Goal: Communication & Community: Answer question/provide support

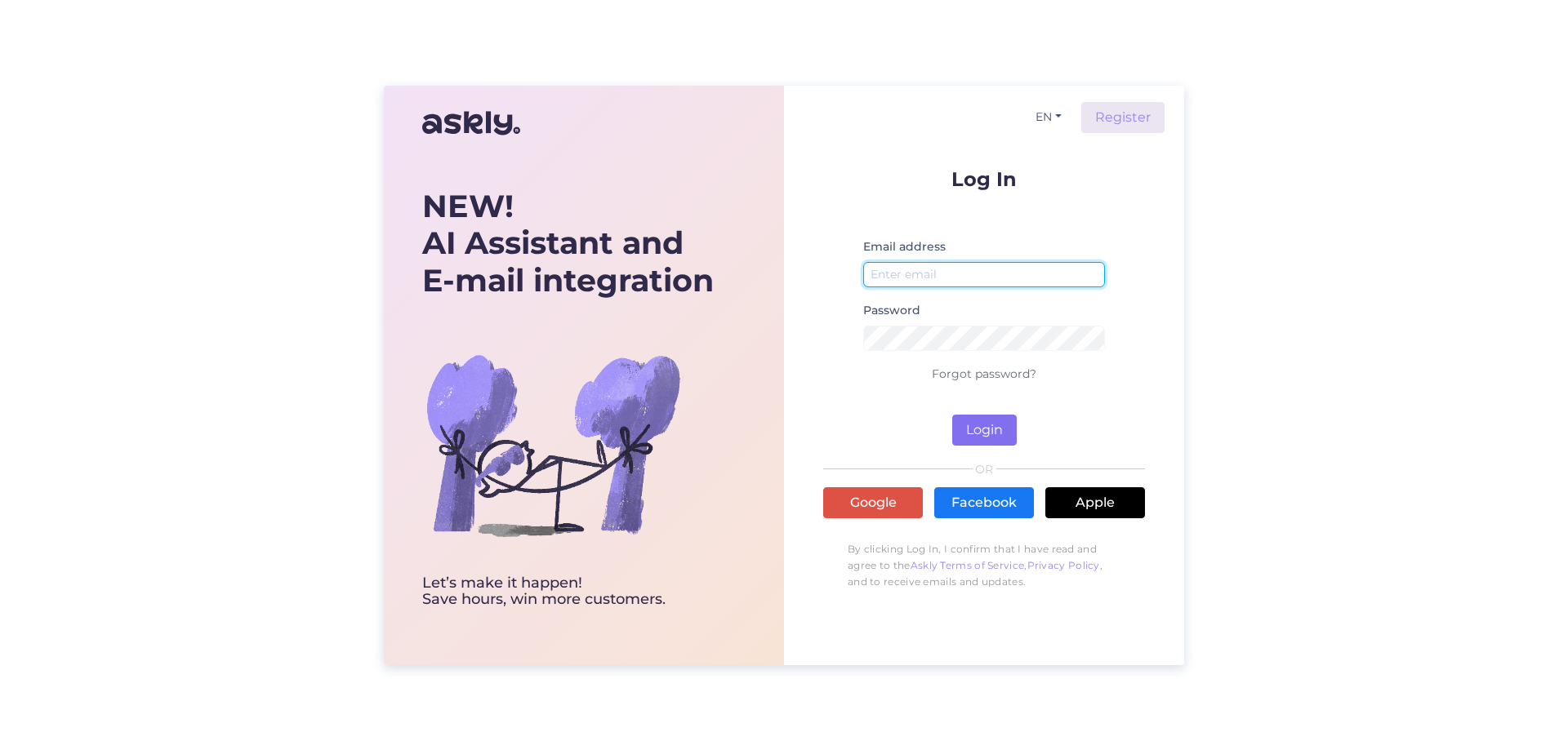
type input "[EMAIL_ADDRESS][DOMAIN_NAME]"
click at [963, 425] on button "Login" at bounding box center [984, 430] width 65 height 31
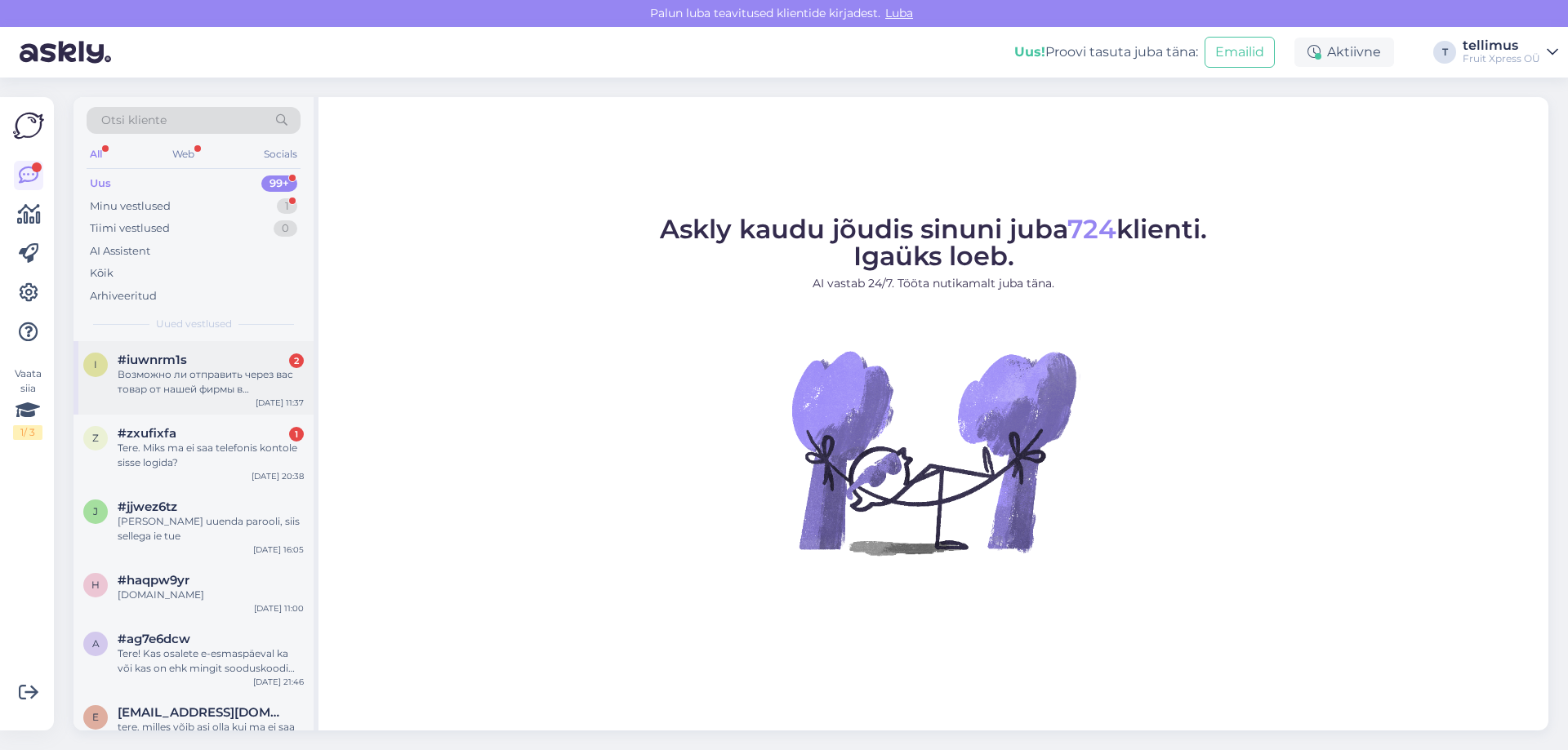
click at [192, 380] on div "Возможно ли отправить через вас товар от нашей фирмы в [GEOGRAPHIC_DATA]?" at bounding box center [211, 381] width 186 height 29
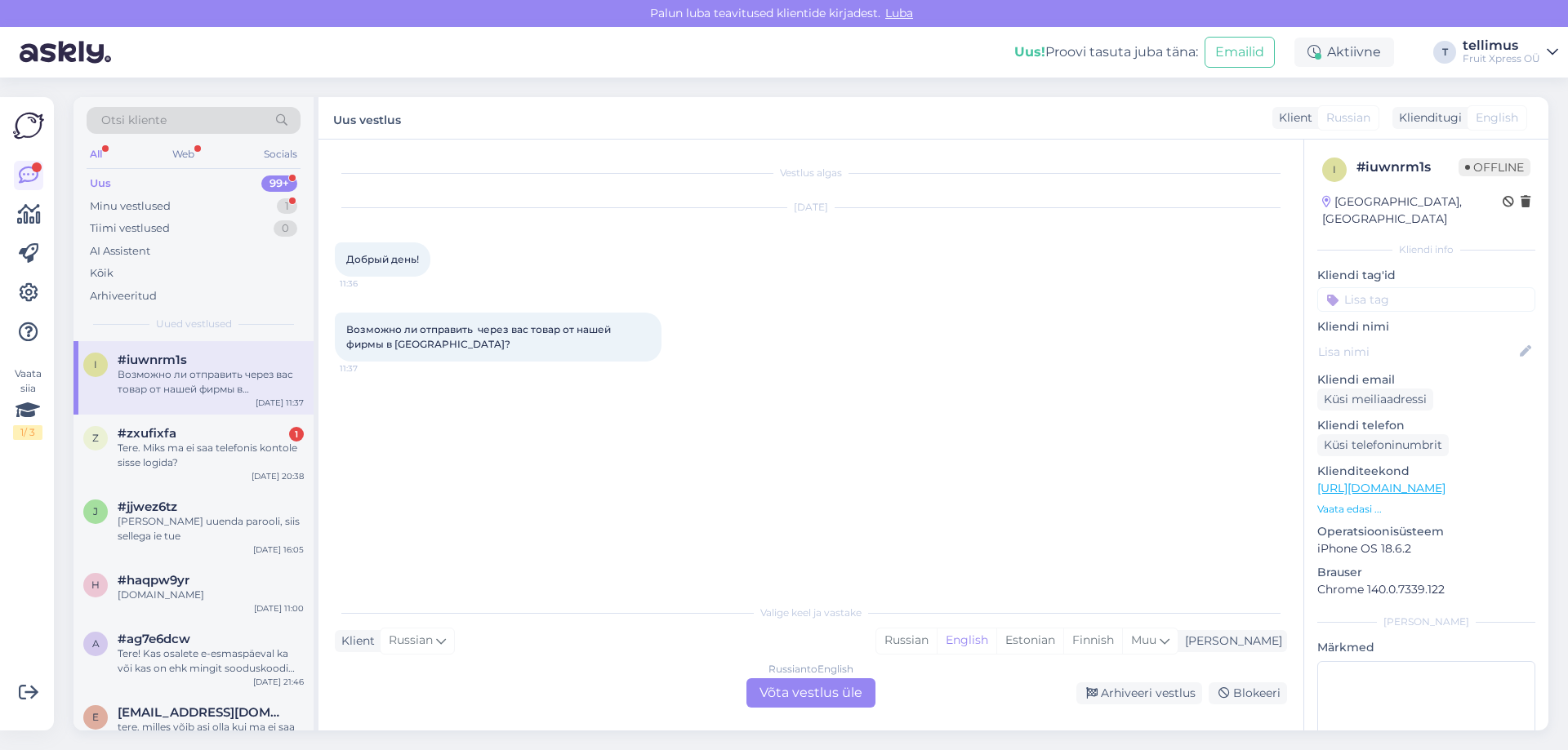
click at [822, 694] on div "Russian to English Võta vestlus üle" at bounding box center [811, 693] width 129 height 29
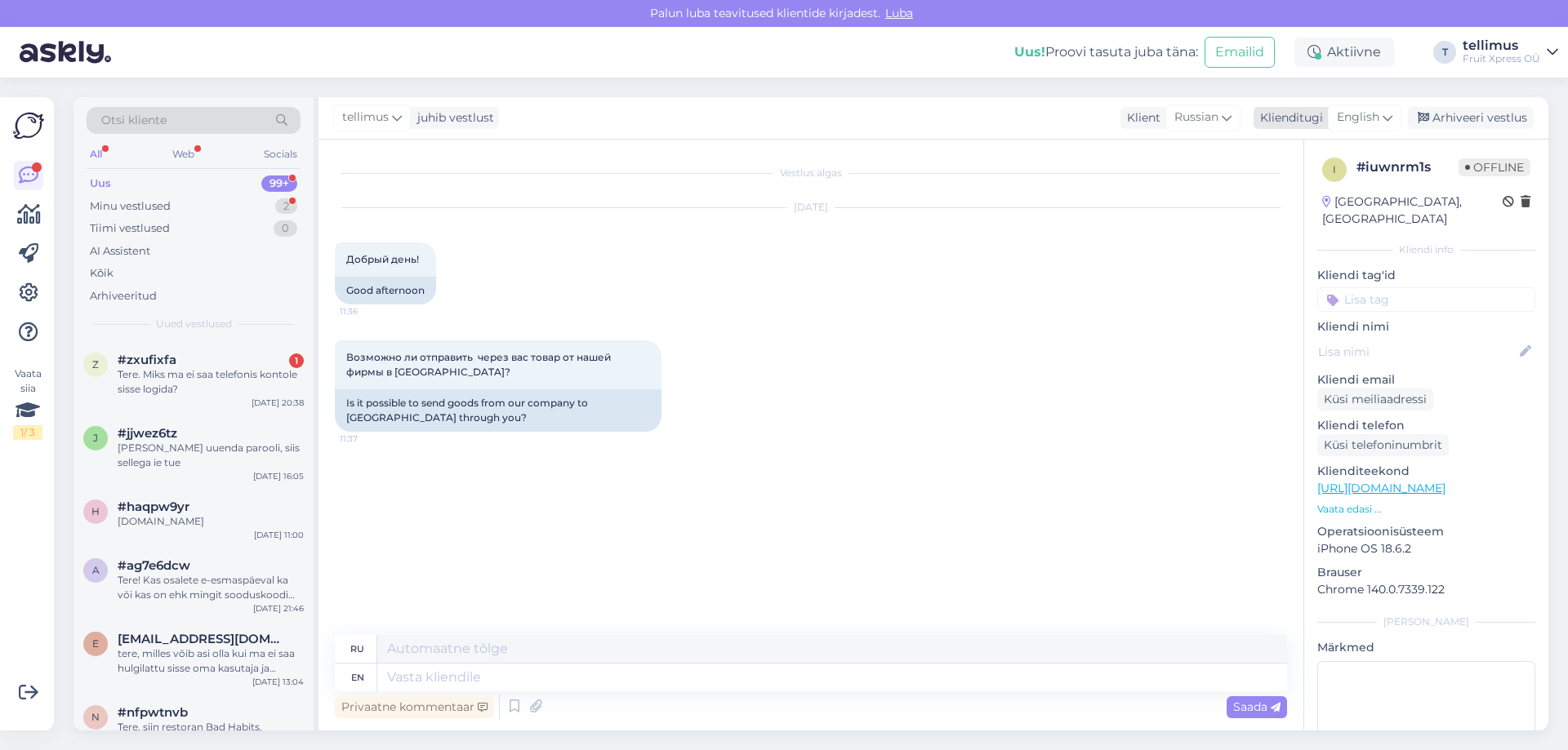
click at [1347, 117] on span "English" at bounding box center [1358, 118] width 42 height 18
type input "est"
click at [1290, 190] on link "Estonian" at bounding box center [1327, 190] width 180 height 27
drag, startPoint x: 394, startPoint y: 437, endPoint x: 374, endPoint y: 362, distance: 77.6
click at [374, 362] on div "Возможно ли отправить через вас товар от нашей фирмы в [GEOGRAPHIC_DATA]? 11:37" at bounding box center [497, 364] width 327 height 49
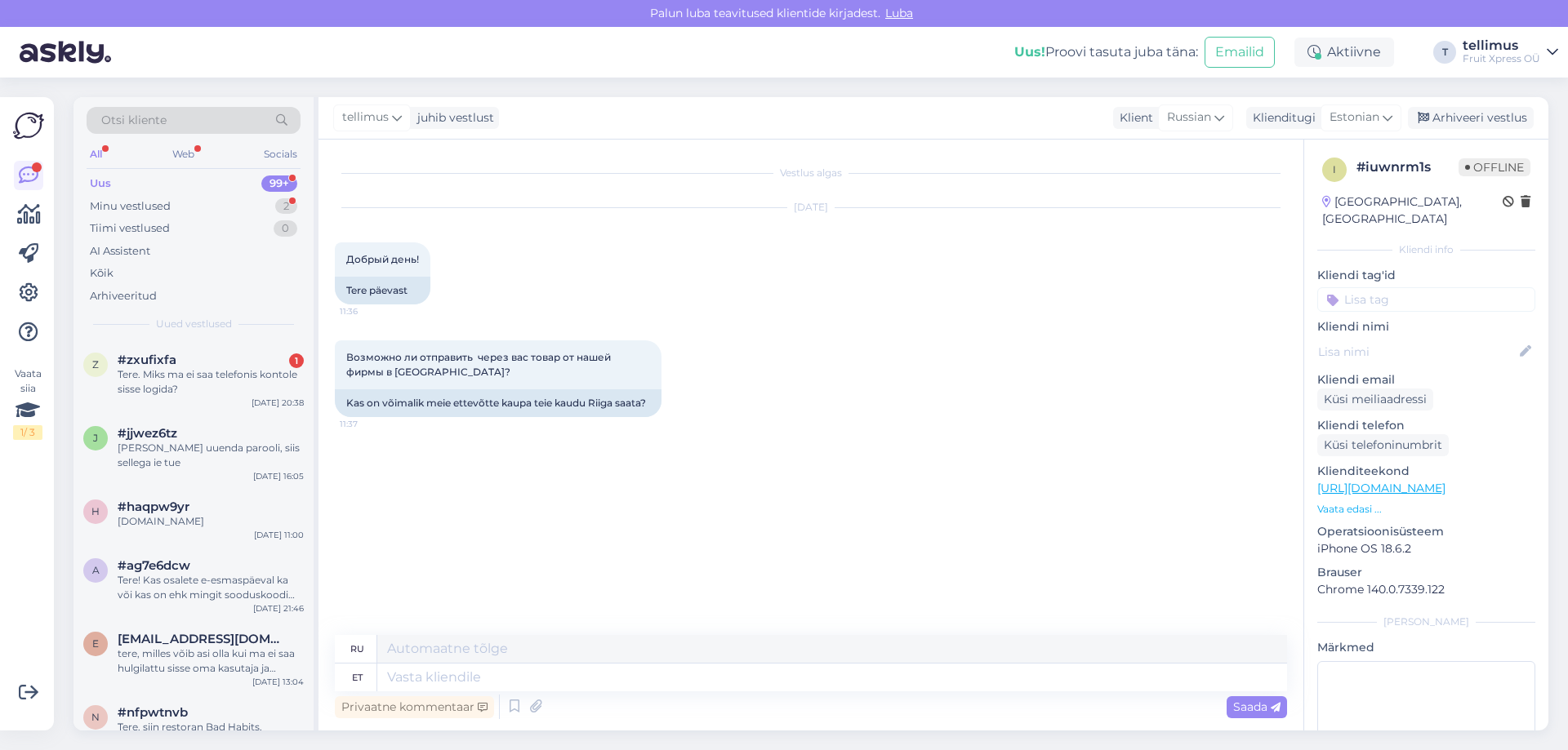
drag, startPoint x: 411, startPoint y: 418, endPoint x: 344, endPoint y: 227, distance: 202.4
click at [346, 217] on div "Vestlus algas [DATE] Добрый день! 11:36 Tere päevast Возможно ли отправить чере…" at bounding box center [818, 387] width 967 height 464
copy div "Добрый день! 11:36 Tere päevast Возможно ли отправить через вас товар от нашей …"
click at [142, 388] on div "Tere. Miks ma ei saa telefonis kontole sisse logida?" at bounding box center [211, 381] width 186 height 29
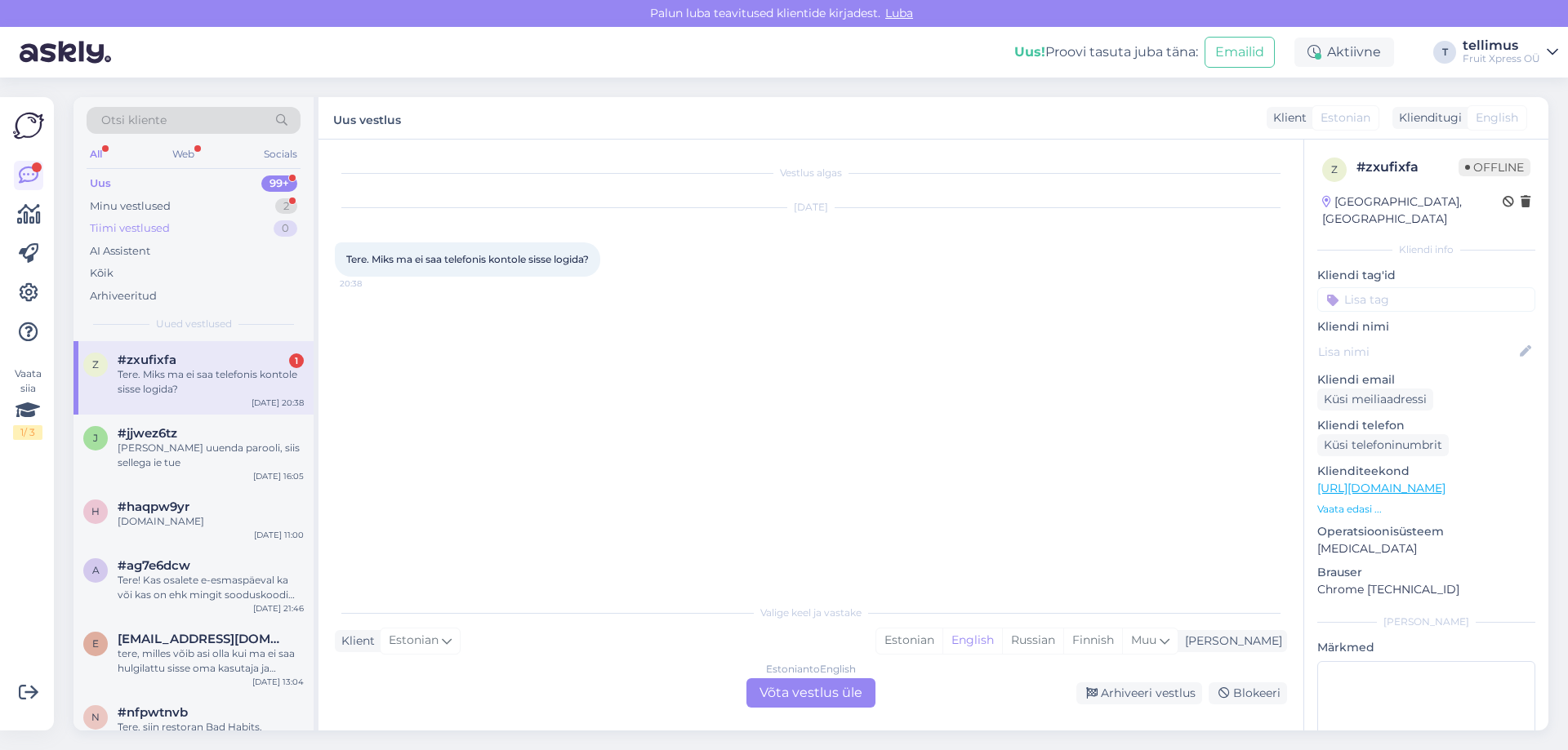
click at [126, 221] on div "Tiimi vestlused" at bounding box center [130, 228] width 80 height 16
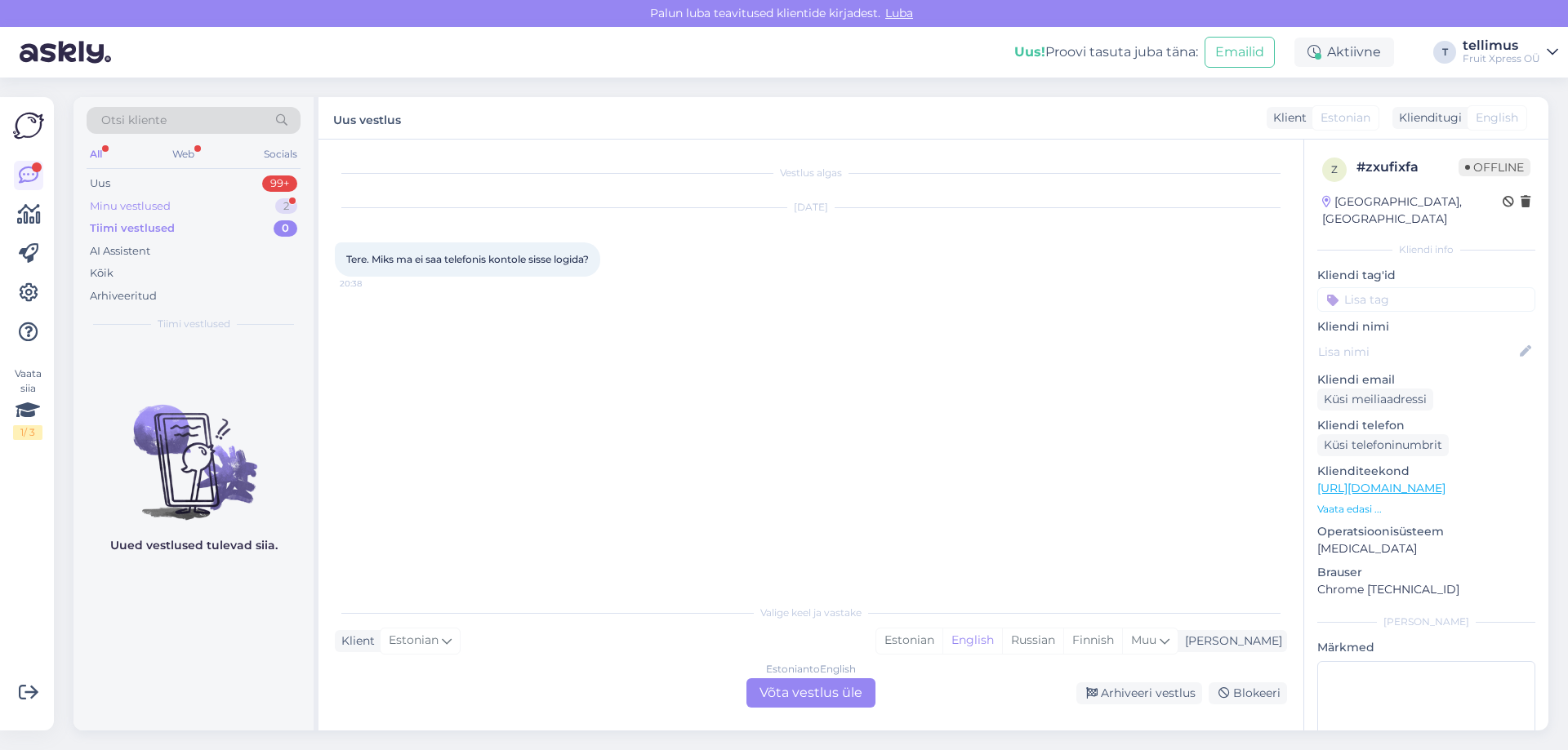
click at [106, 201] on div "Minu vestlused" at bounding box center [130, 206] width 81 height 16
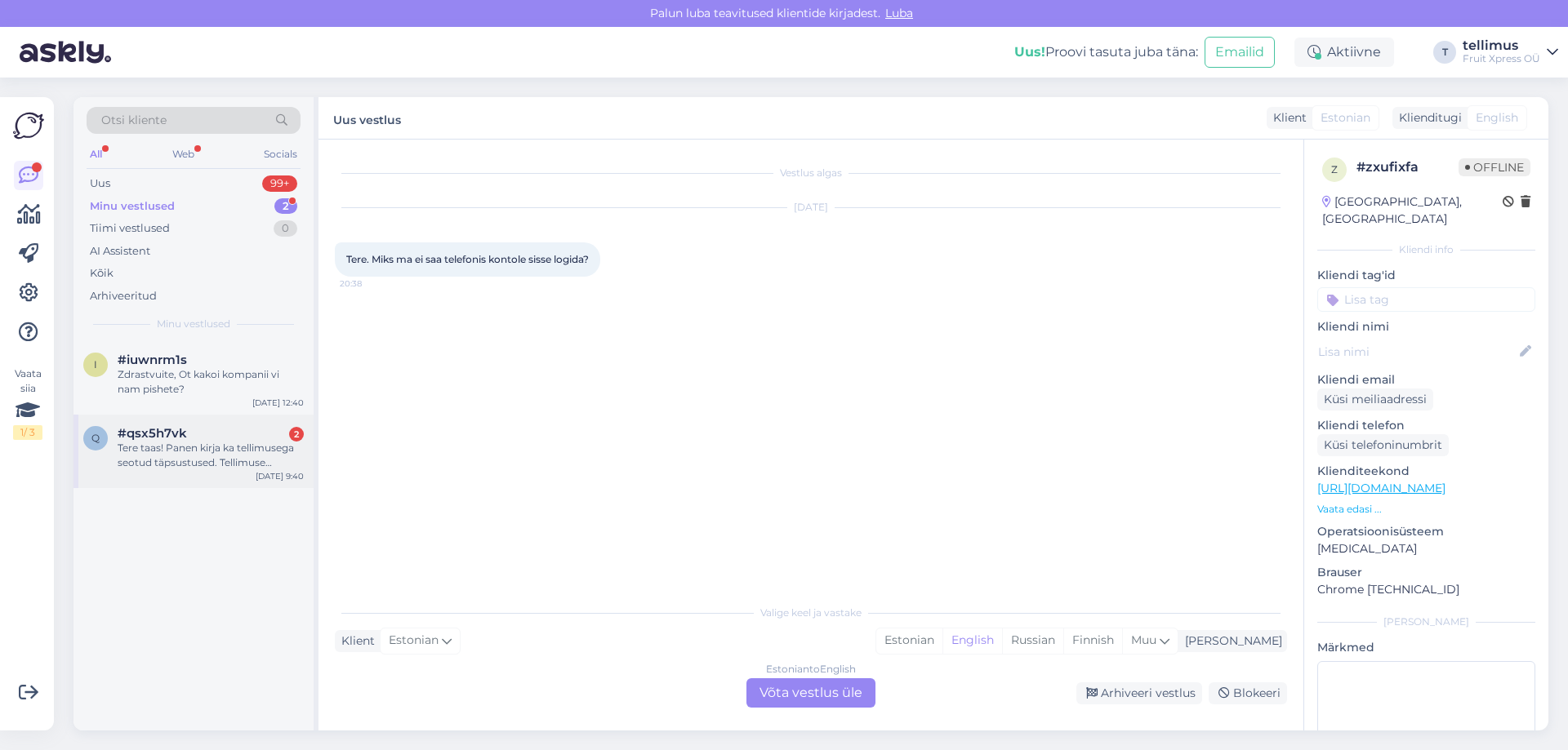
click at [190, 445] on div "Tere taas! Panen kirja ka tellimusega seotud täpsustused. Tellimuse nr#10002504…" at bounding box center [211, 455] width 186 height 29
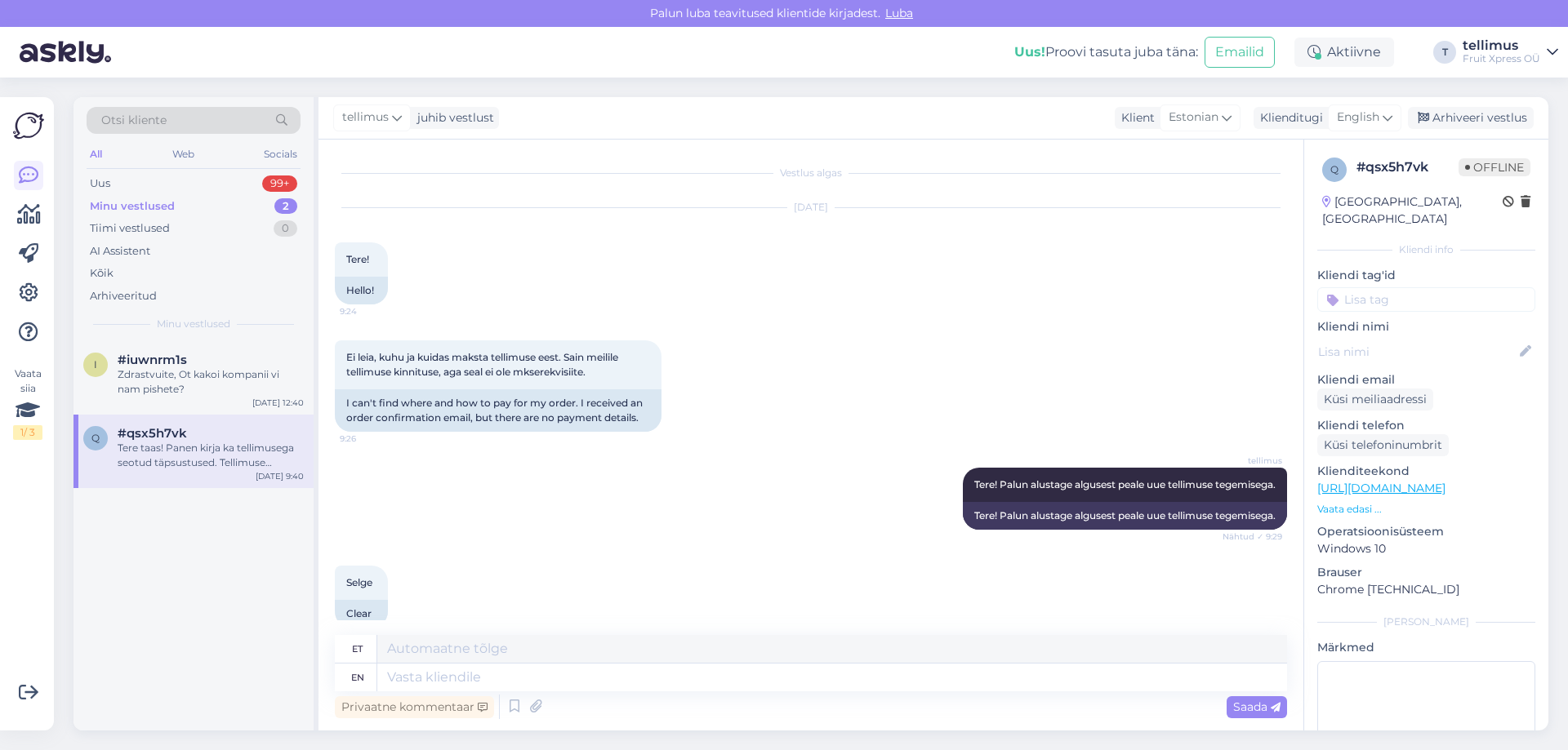
scroll to position [270, 0]
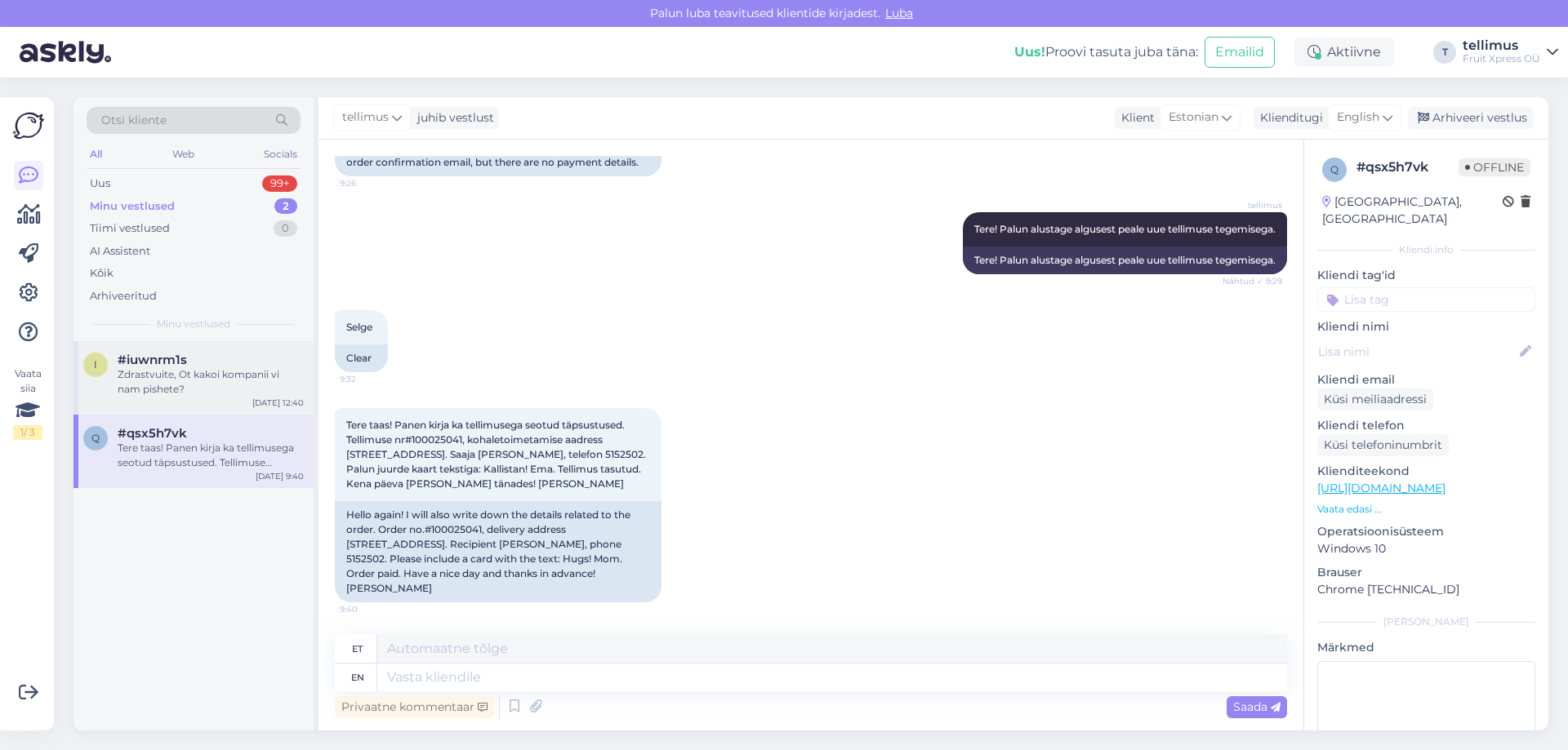
click at [154, 382] on div "Zdrastvuite, Ot kakoi kompanii vi nam pishete?" at bounding box center [211, 381] width 186 height 29
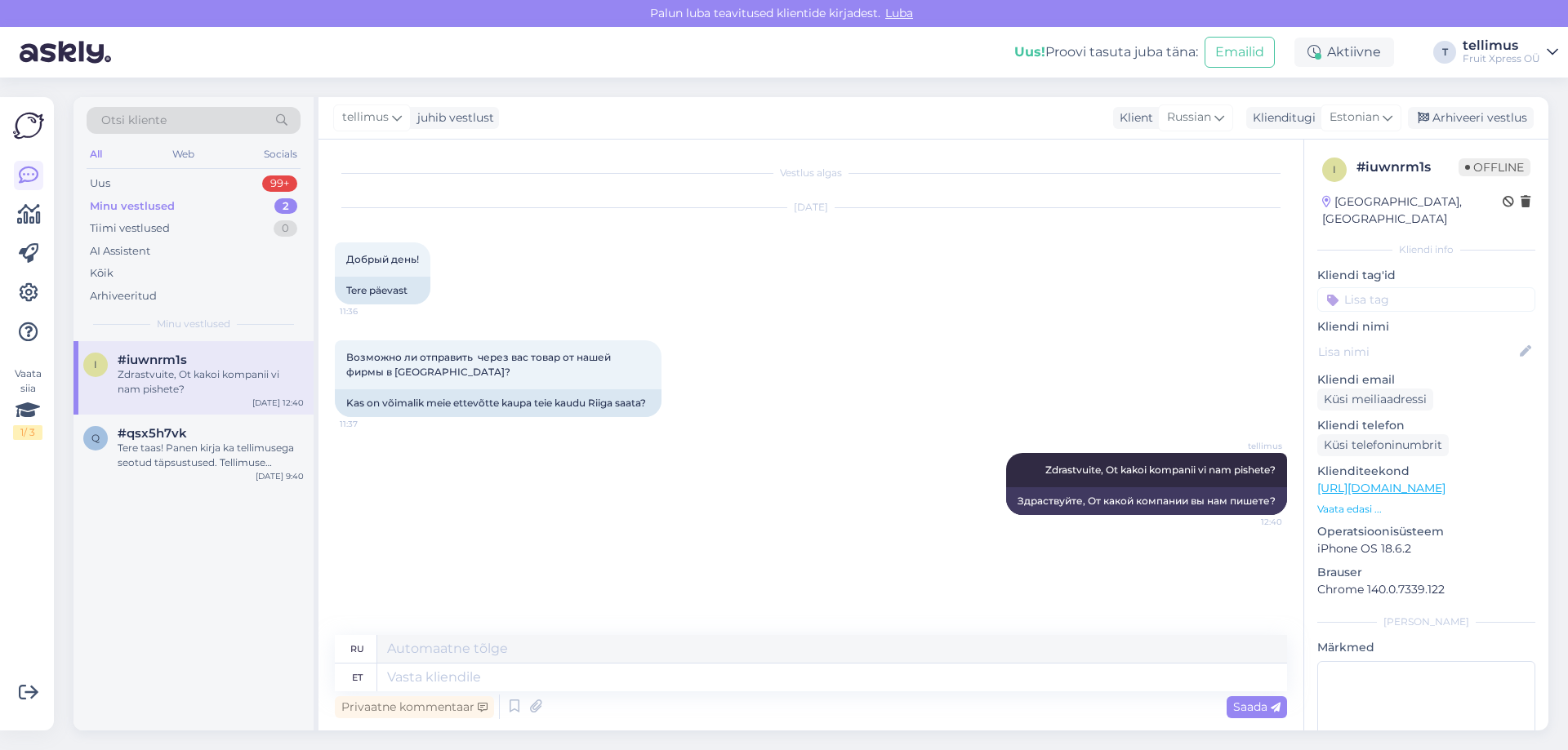
scroll to position [0, 0]
click at [90, 153] on div "All" at bounding box center [96, 154] width 19 height 21
click at [144, 381] on div "Zdrastvuite, Ot kakoi kompanii vi nam pishete?" at bounding box center [211, 381] width 186 height 29
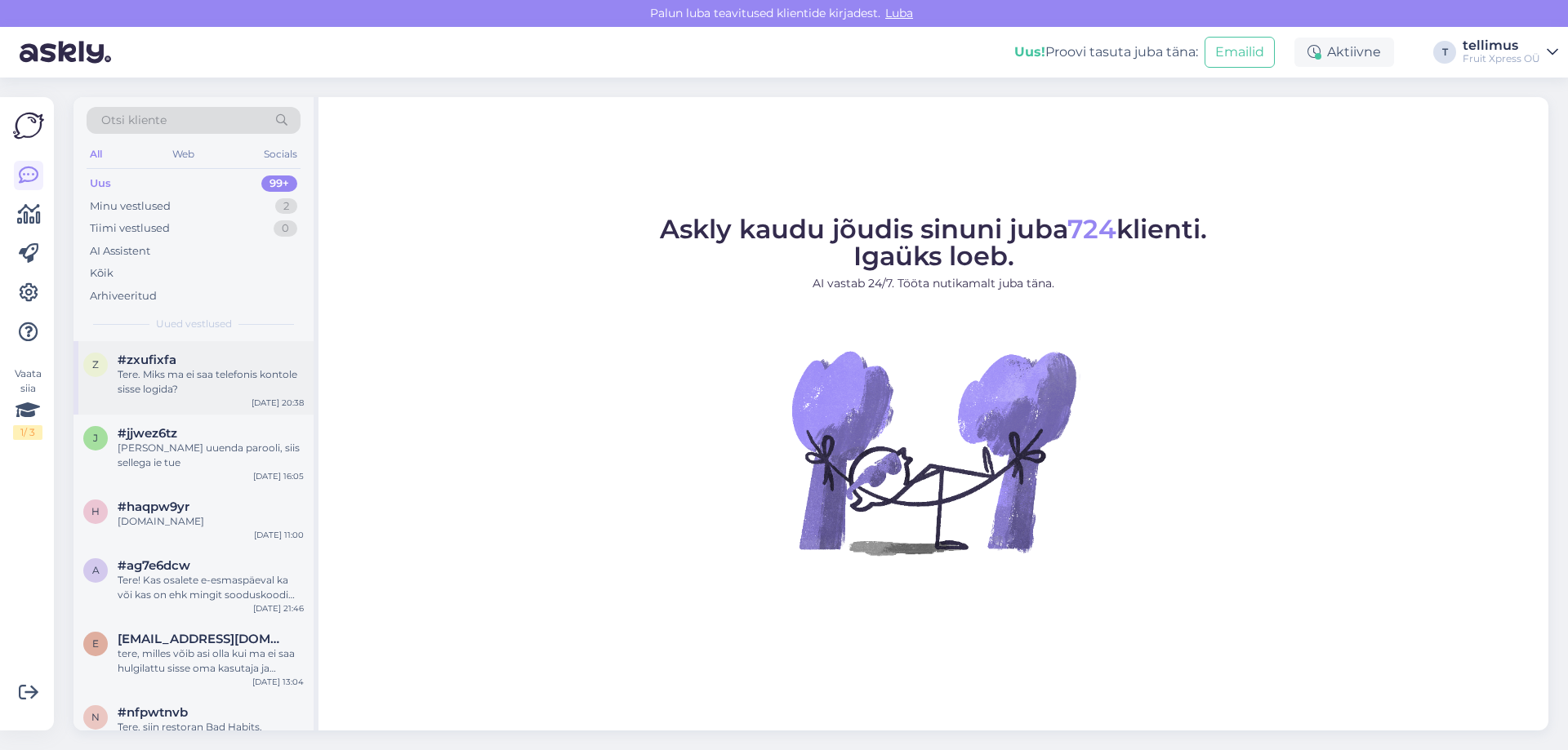
click at [131, 384] on div "Tere. Miks ma ei saa telefonis kontole sisse logida?" at bounding box center [211, 381] width 186 height 29
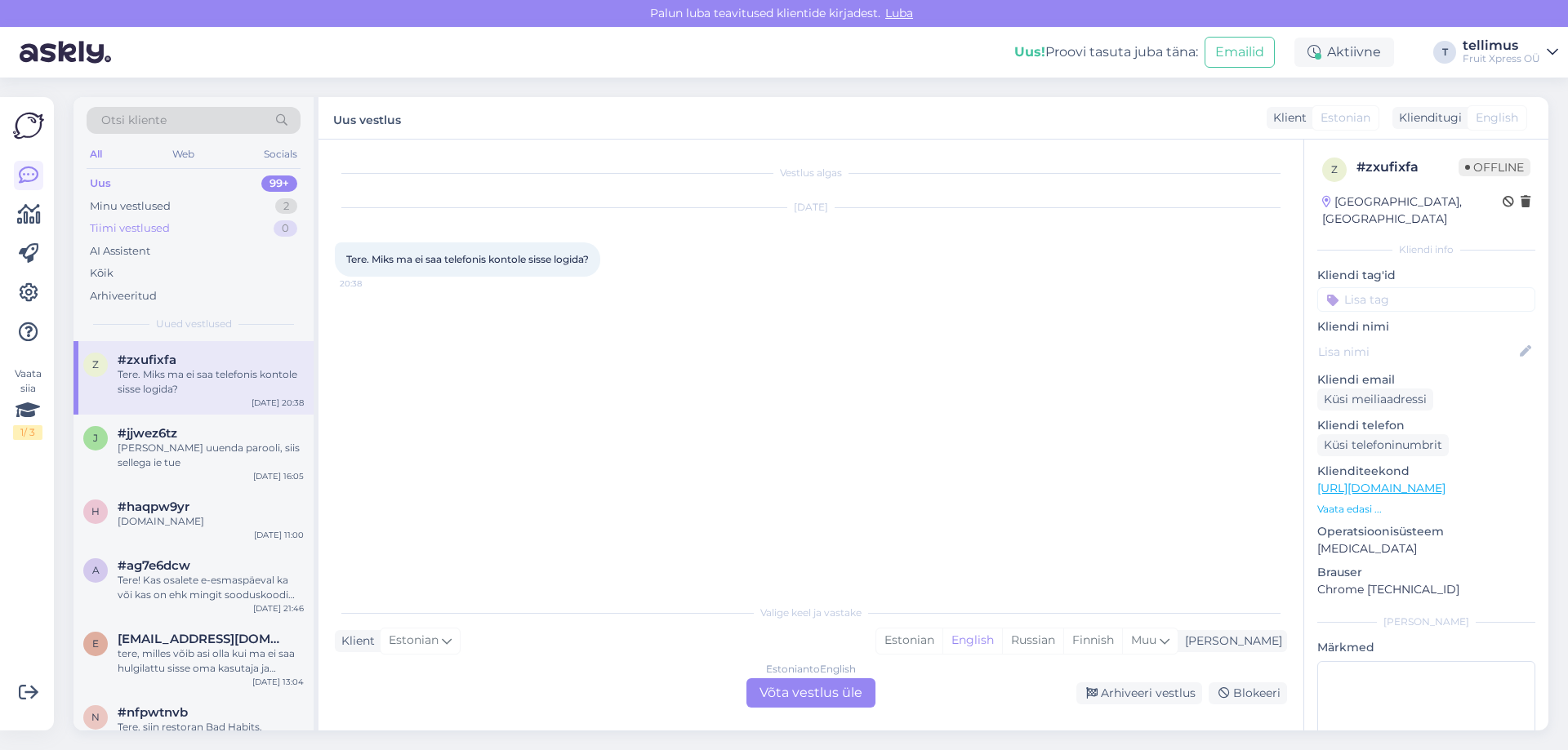
click at [130, 225] on div "Tiimi vestlused" at bounding box center [130, 228] width 80 height 16
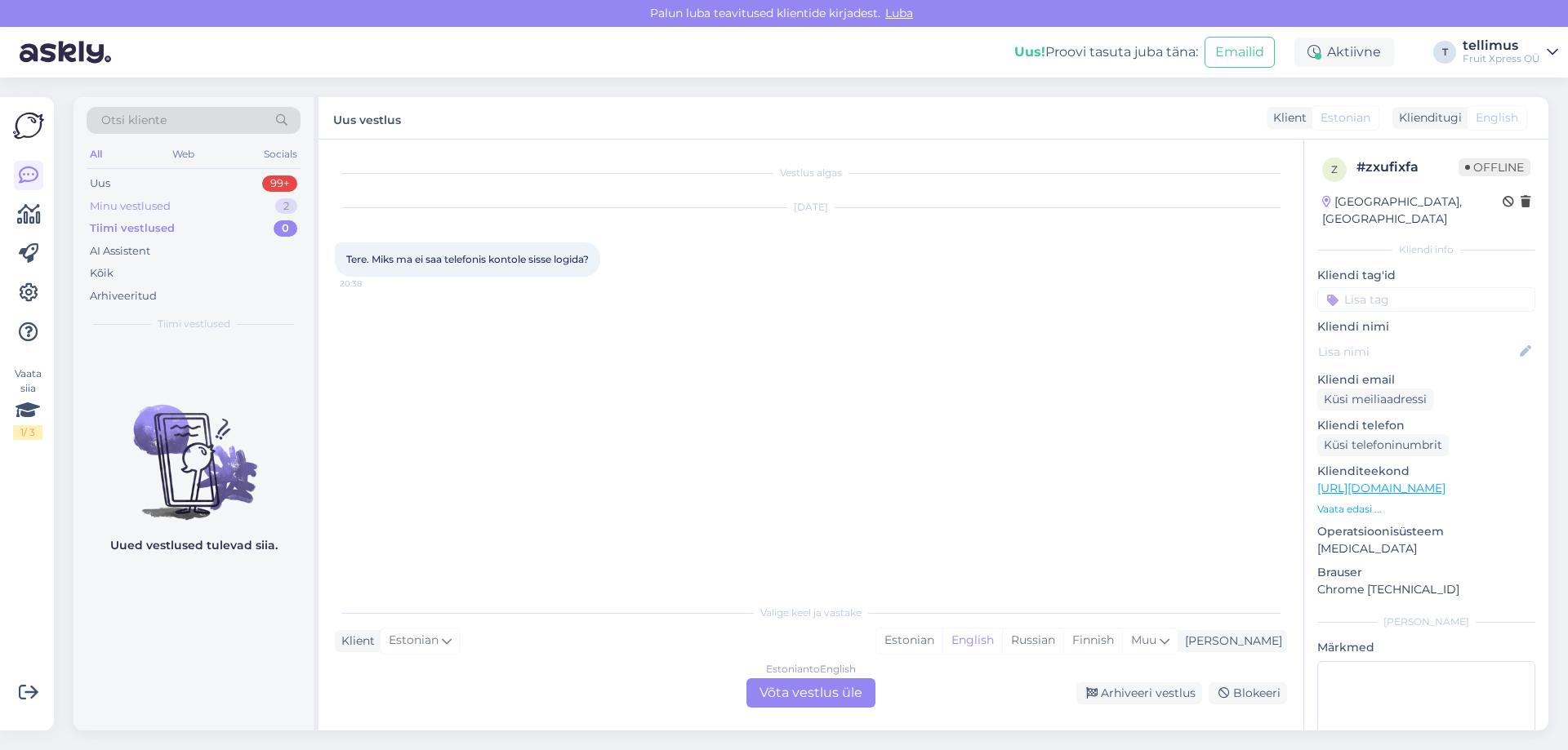
click at [122, 203] on div "Minu vestlused" at bounding box center [130, 206] width 81 height 16
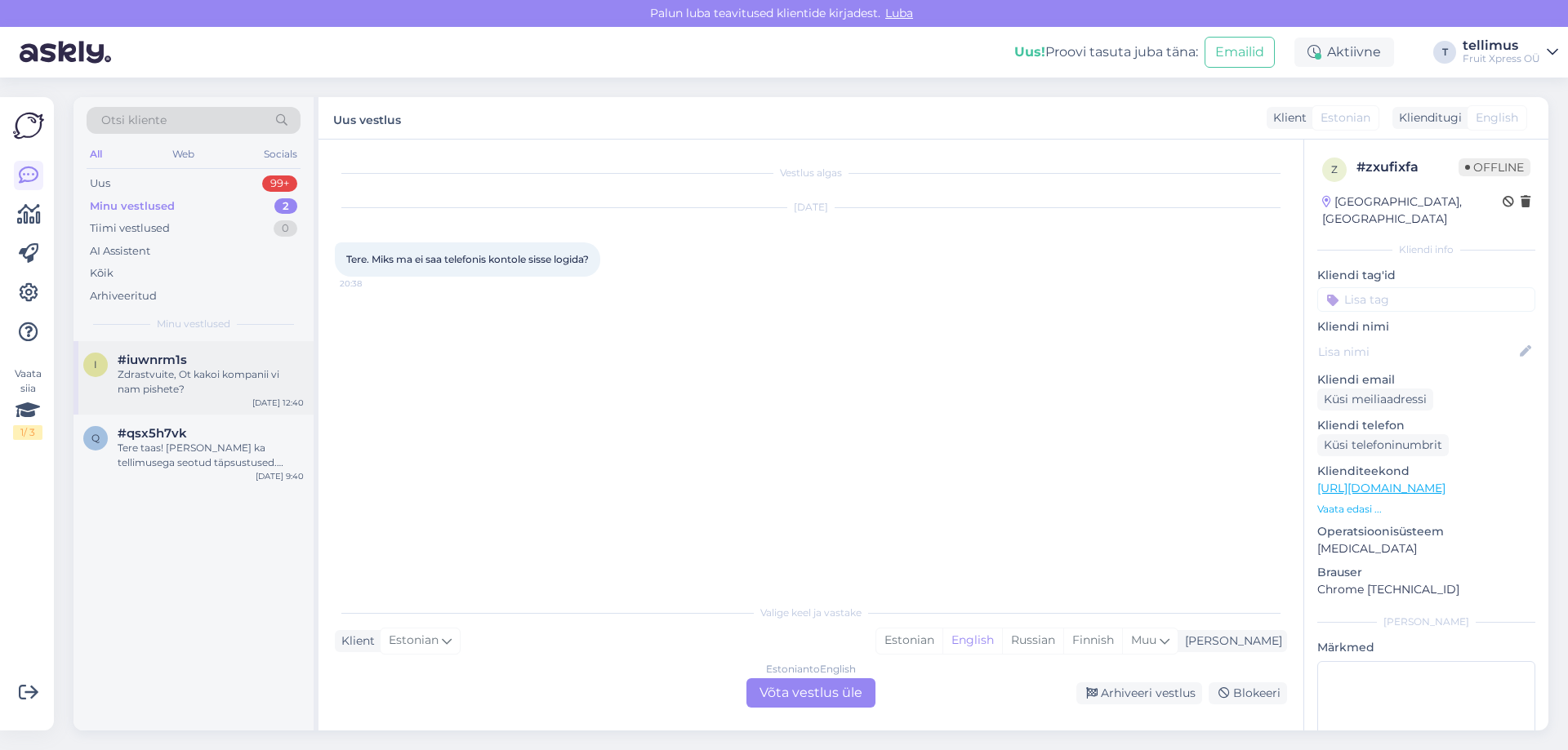
click at [143, 365] on span "#iuwnrm1s" at bounding box center [152, 360] width 69 height 15
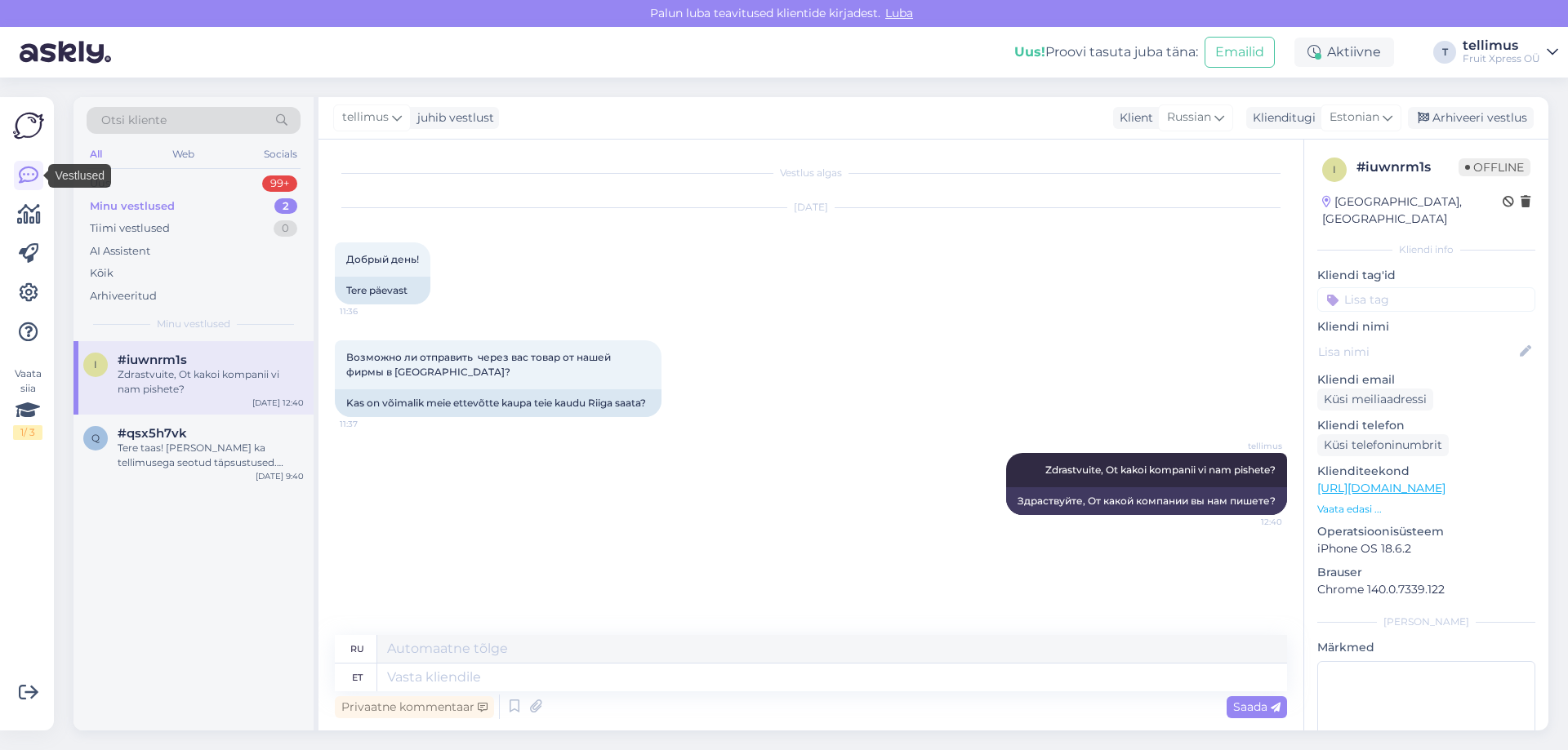
click at [22, 133] on img at bounding box center [28, 126] width 31 height 31
click at [25, 172] on icon at bounding box center [28, 175] width 19 height 19
click at [119, 208] on div "Minu vestlused" at bounding box center [133, 206] width 85 height 16
click at [123, 441] on div "Tere taas! Panen kirja ka tellimusega seotud täpsustused. Tellimuse nr#10002504…" at bounding box center [211, 455] width 186 height 29
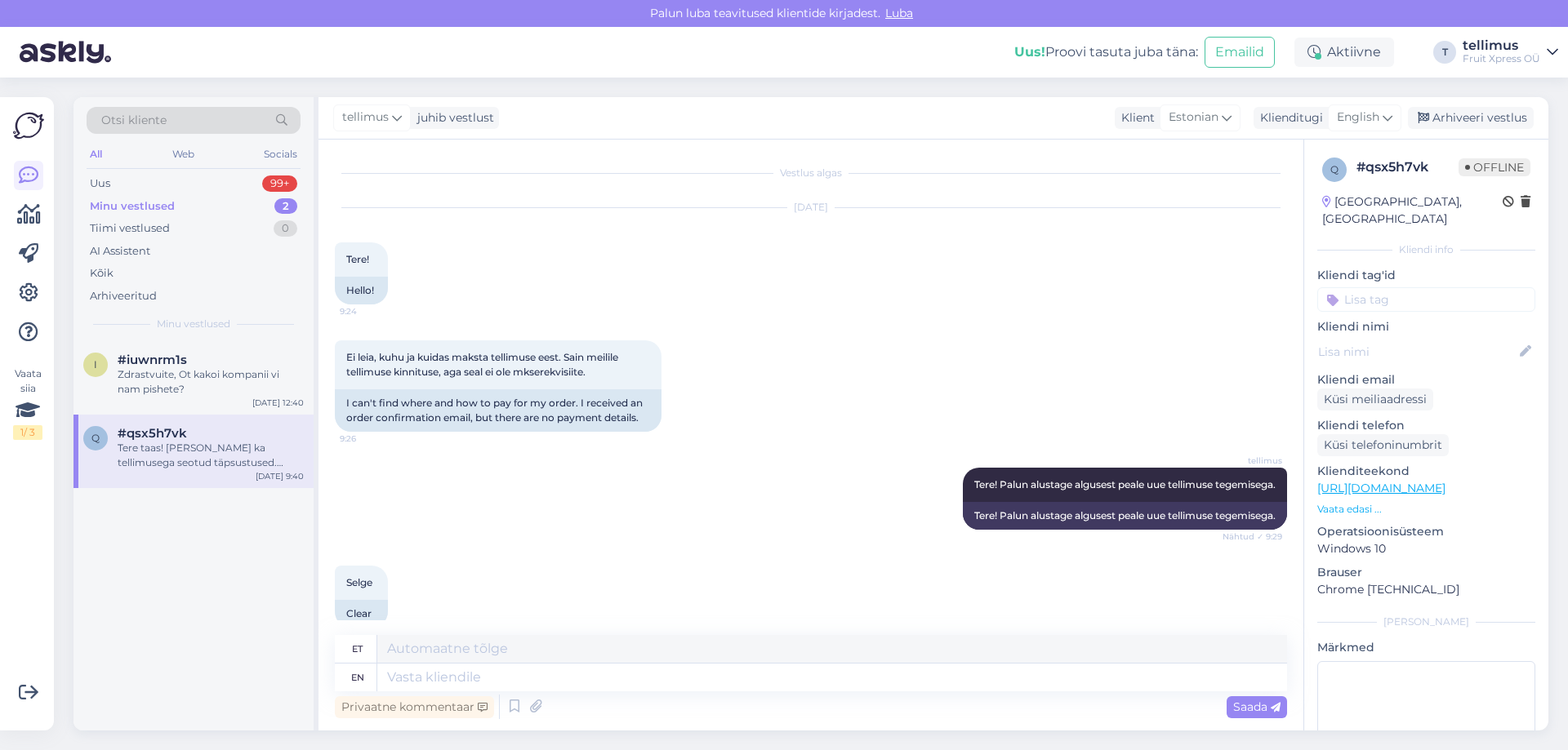
scroll to position [270, 0]
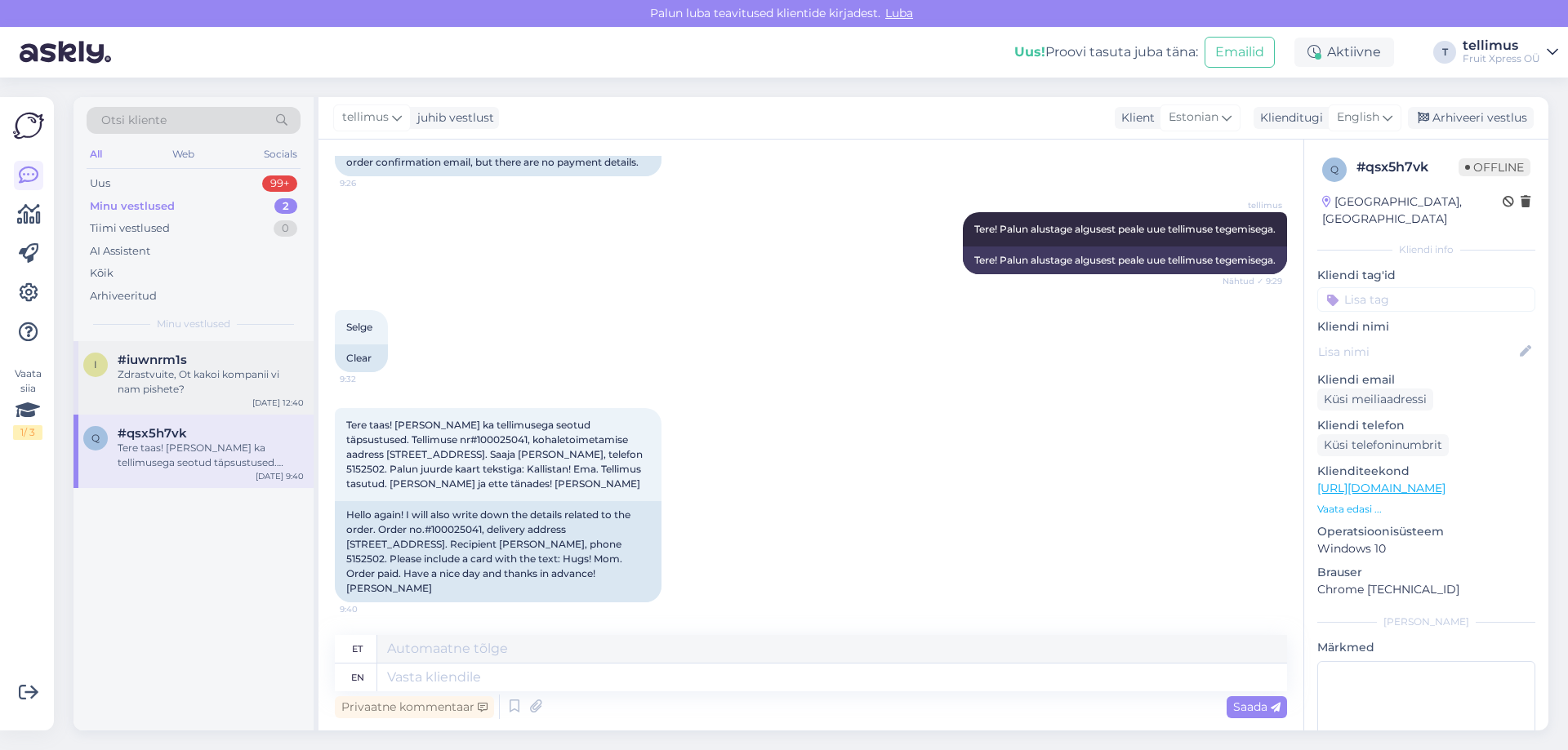
click at [133, 389] on div "Zdrastvuite, Ot kakoi kompanii vi nam pishete?" at bounding box center [211, 381] width 186 height 29
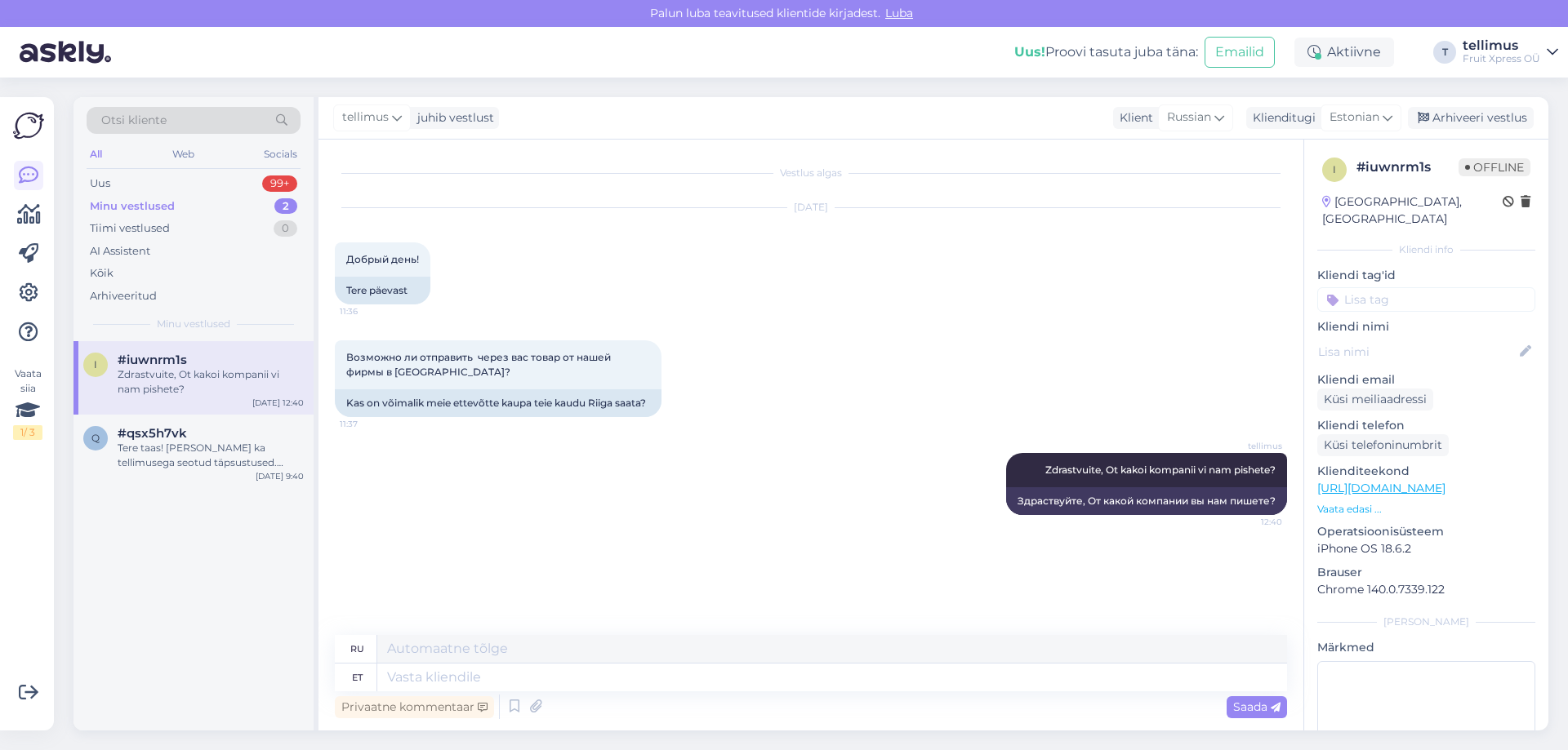
scroll to position [0, 0]
click at [153, 448] on div "Tere taas! Panen kirja ka tellimusega seotud täpsustused. Tellimuse nr#10002504…" at bounding box center [211, 455] width 186 height 29
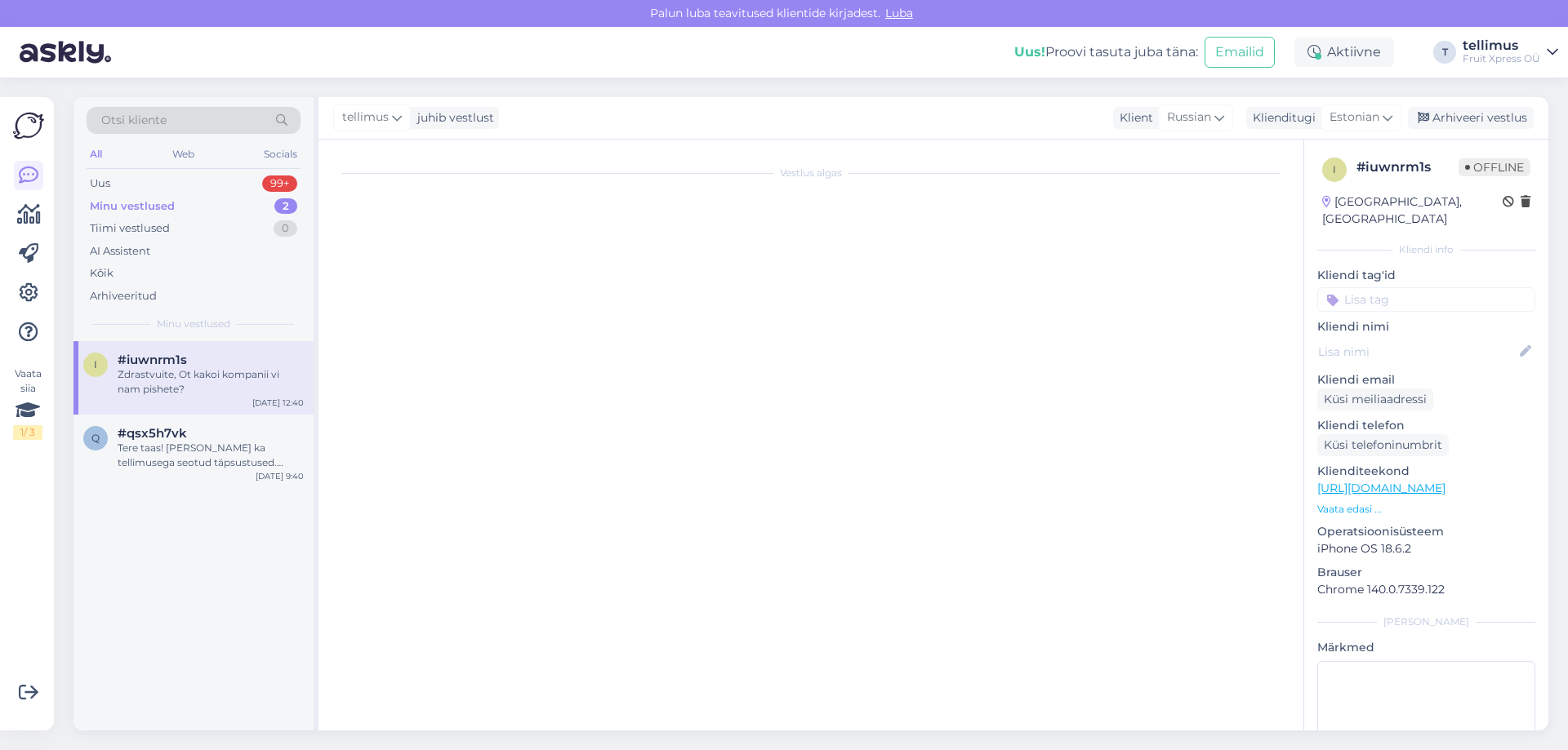
scroll to position [270, 0]
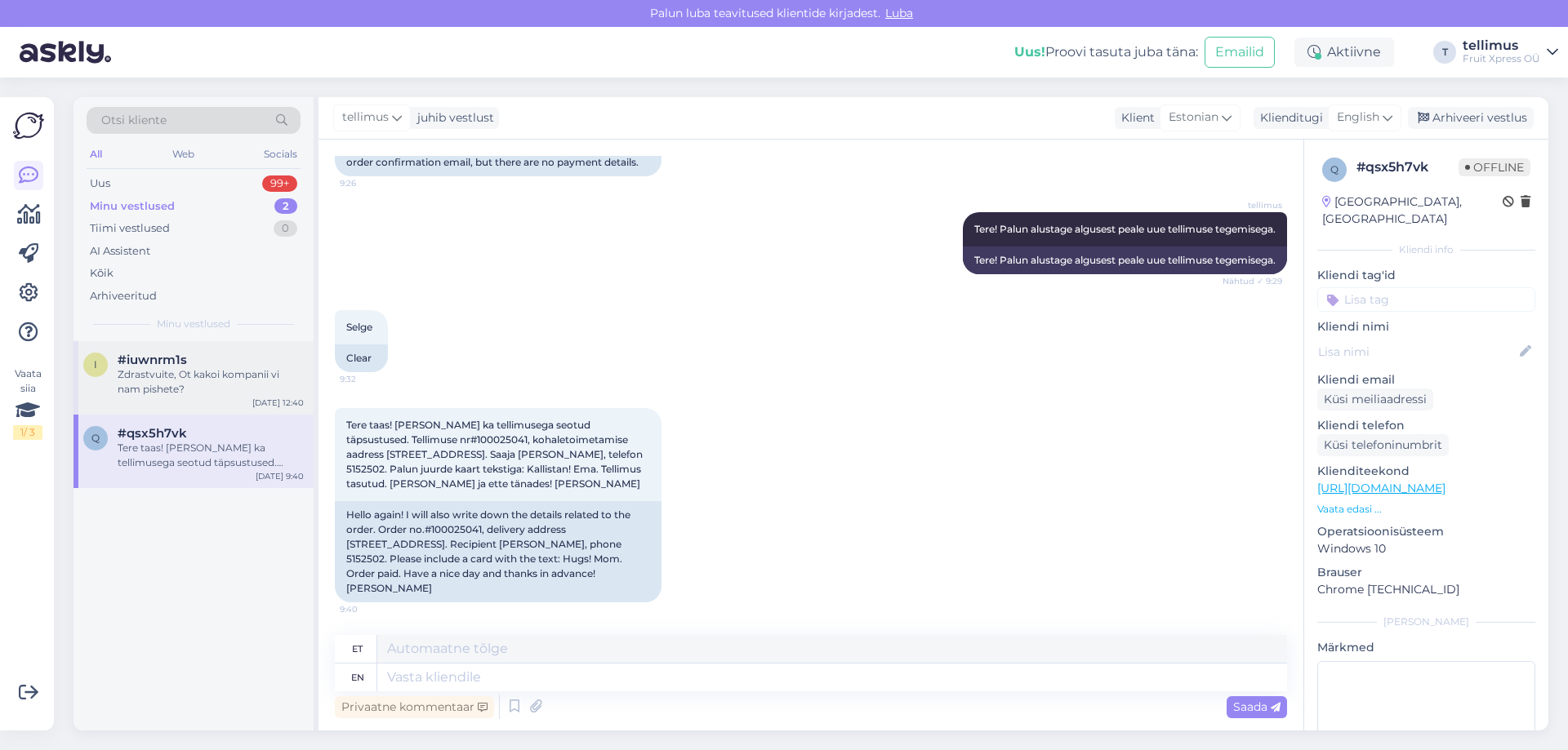
click at [129, 380] on div "Zdrastvuite, Ot kakoi kompanii vi nam pishete?" at bounding box center [211, 381] width 186 height 29
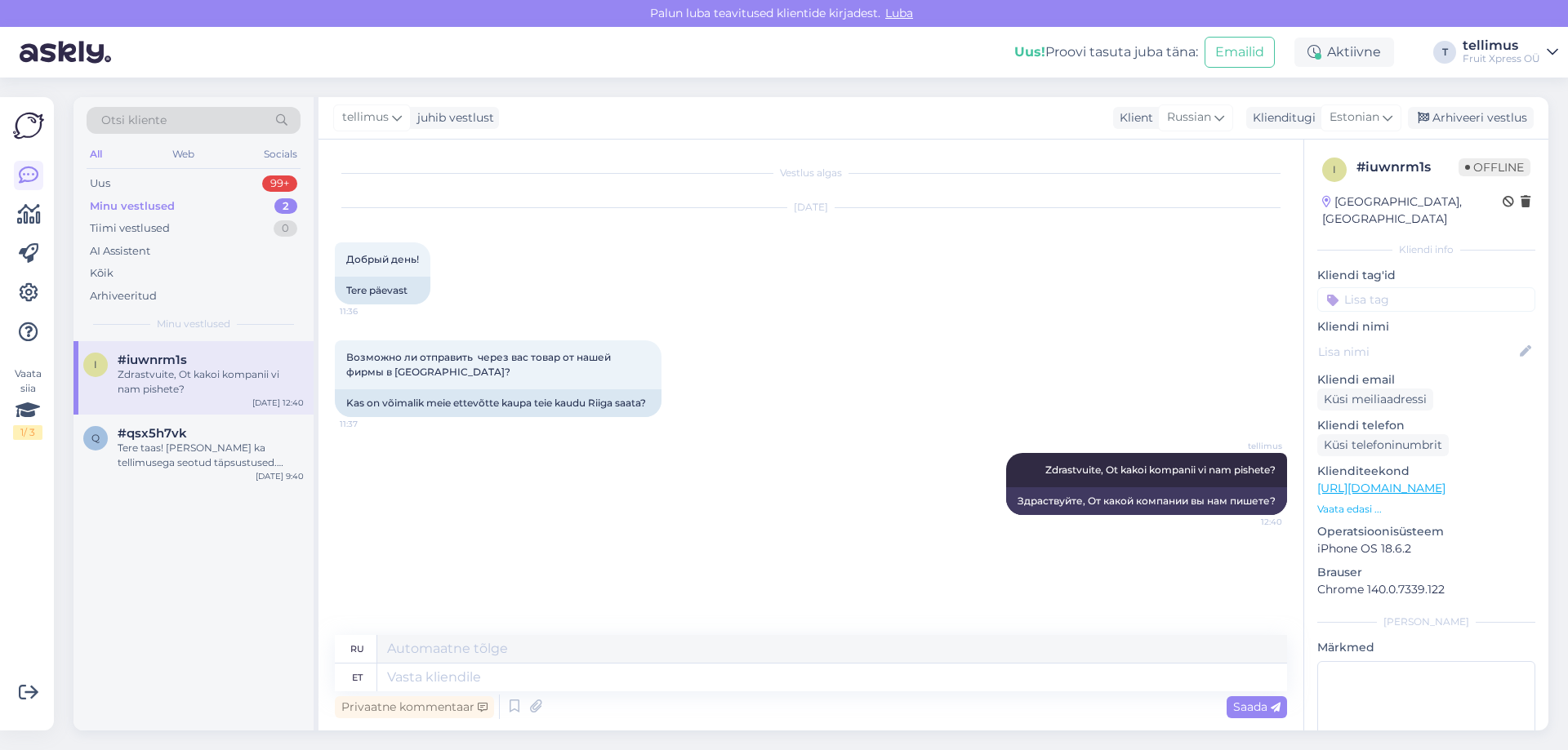
scroll to position [0, 0]
drag, startPoint x: 153, startPoint y: 440, endPoint x: 148, endPoint y: 418, distance: 22.6
click at [153, 439] on div "#qsx5h7vk Tere taas! Panen kirja ka tellimusega seotud täpsustused. Tellimuse n…" at bounding box center [211, 448] width 186 height 44
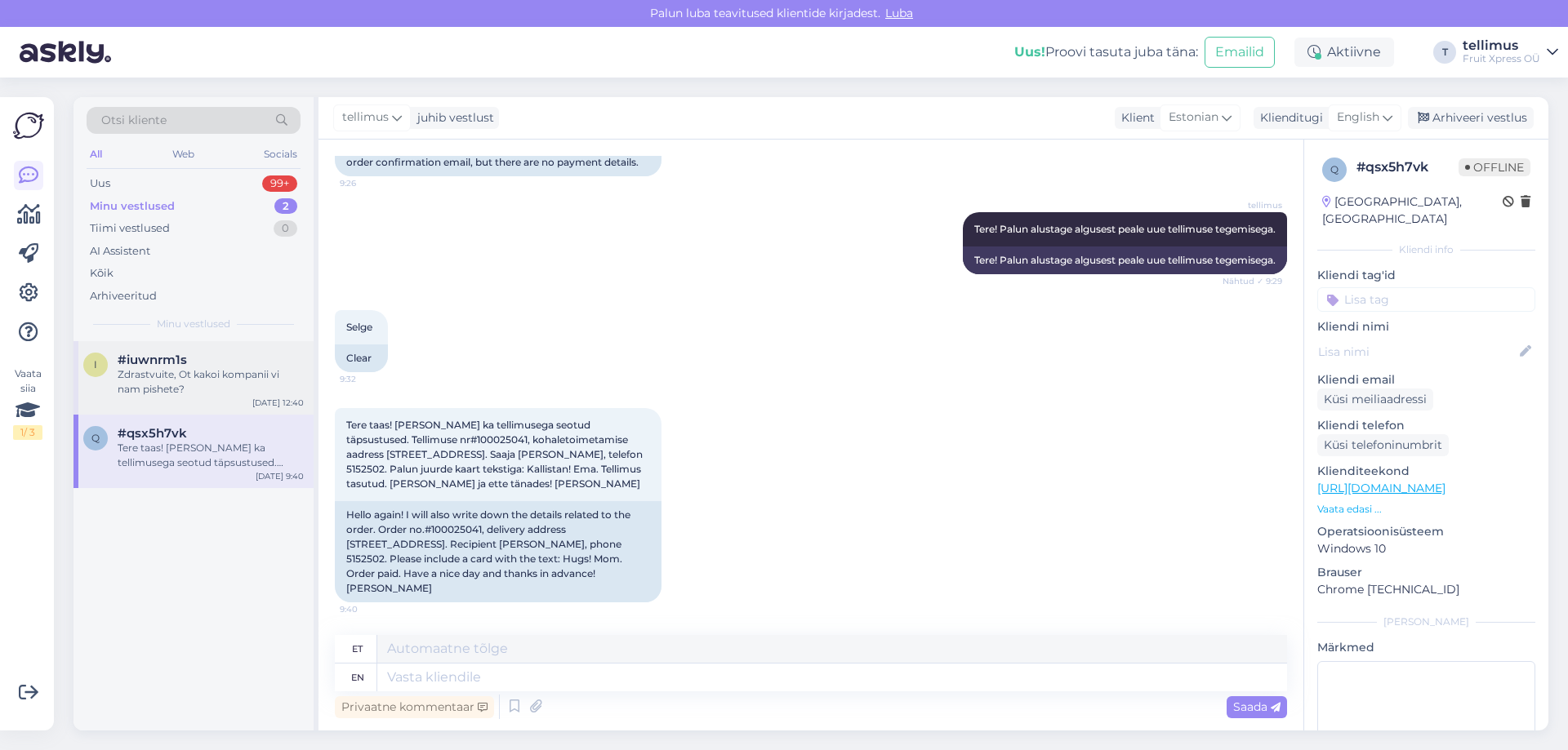
click at [144, 378] on div "Zdrastvuite, Ot kakoi kompanii vi nam pishete?" at bounding box center [211, 381] width 186 height 29
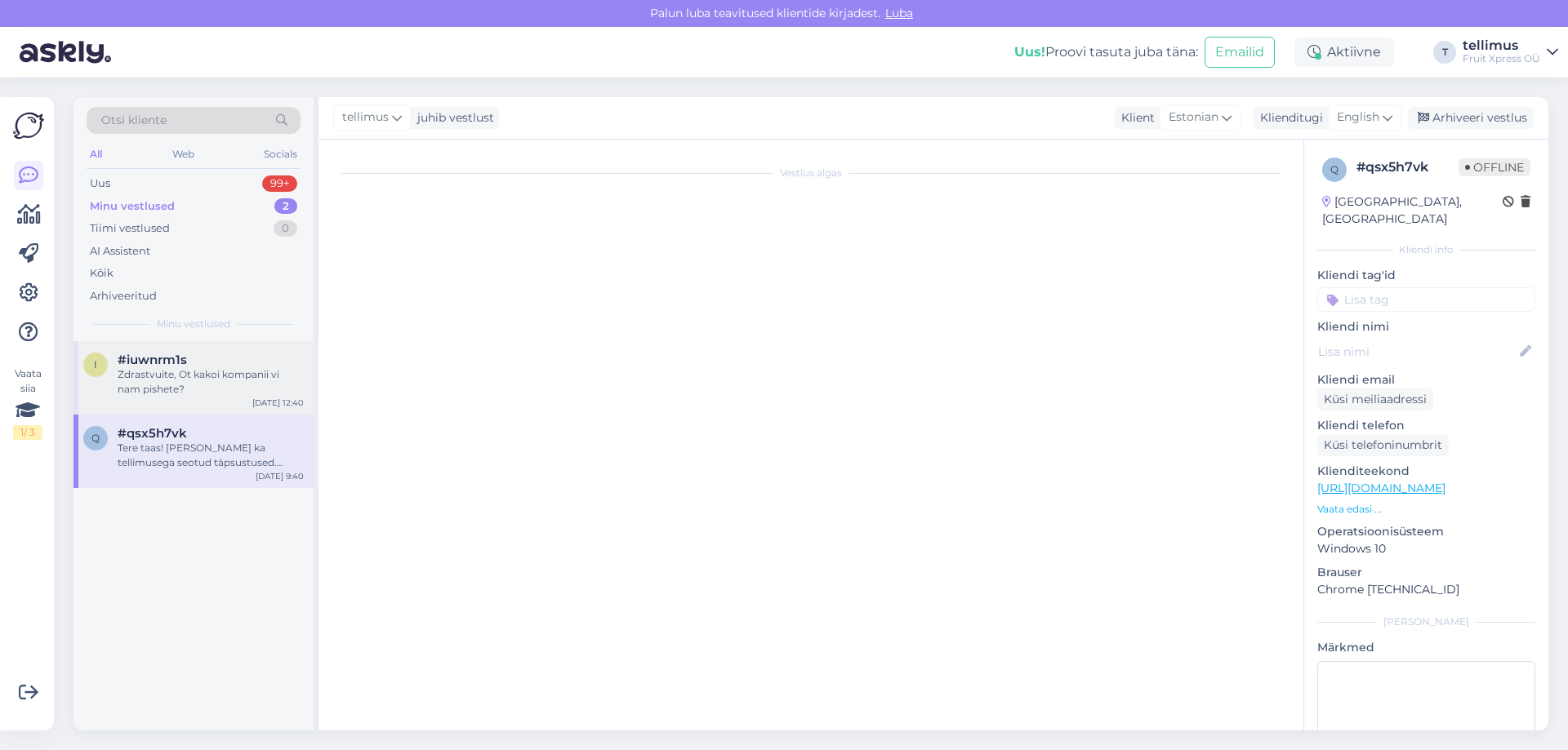
scroll to position [0, 0]
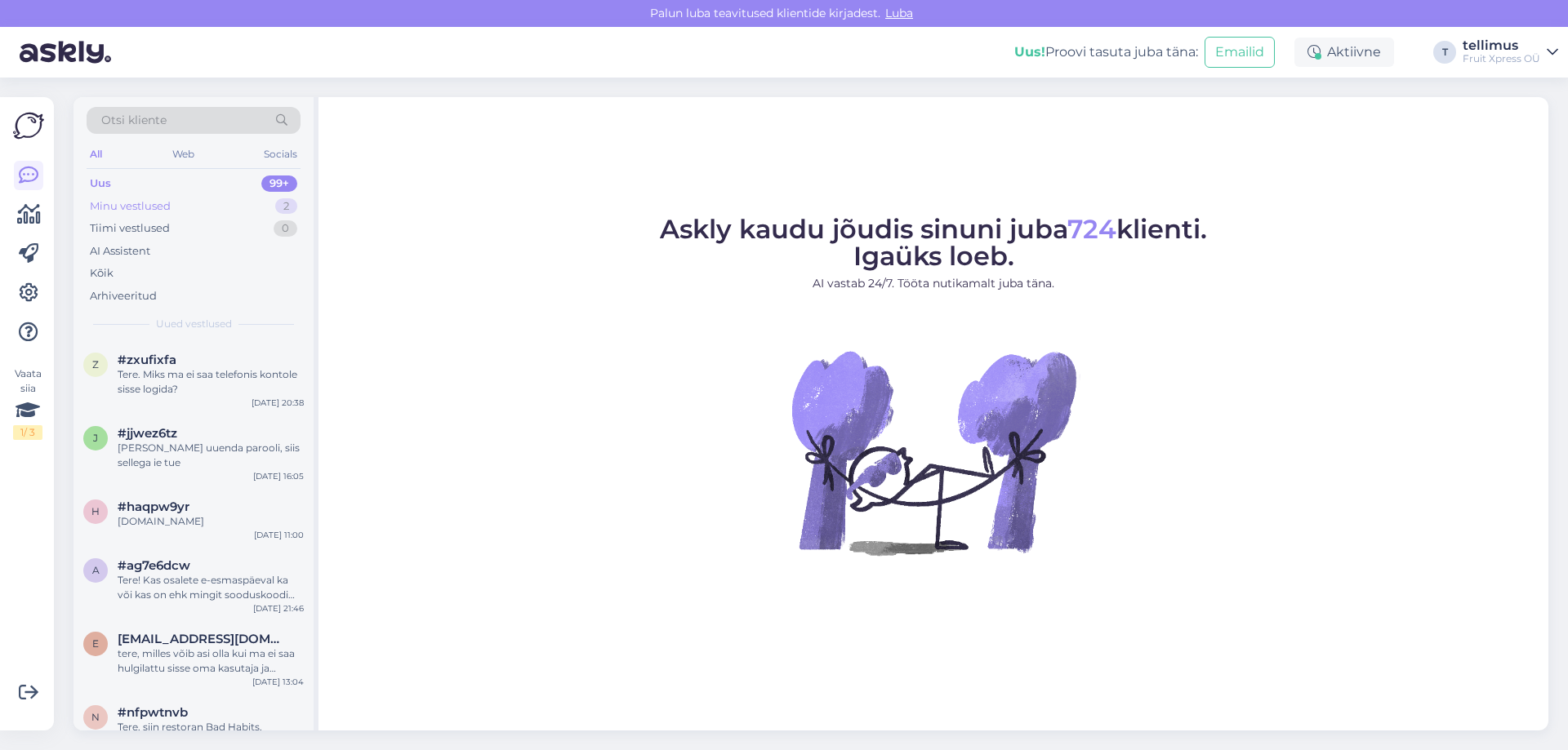
click at [130, 206] on div "Minu vestlused" at bounding box center [130, 206] width 81 height 16
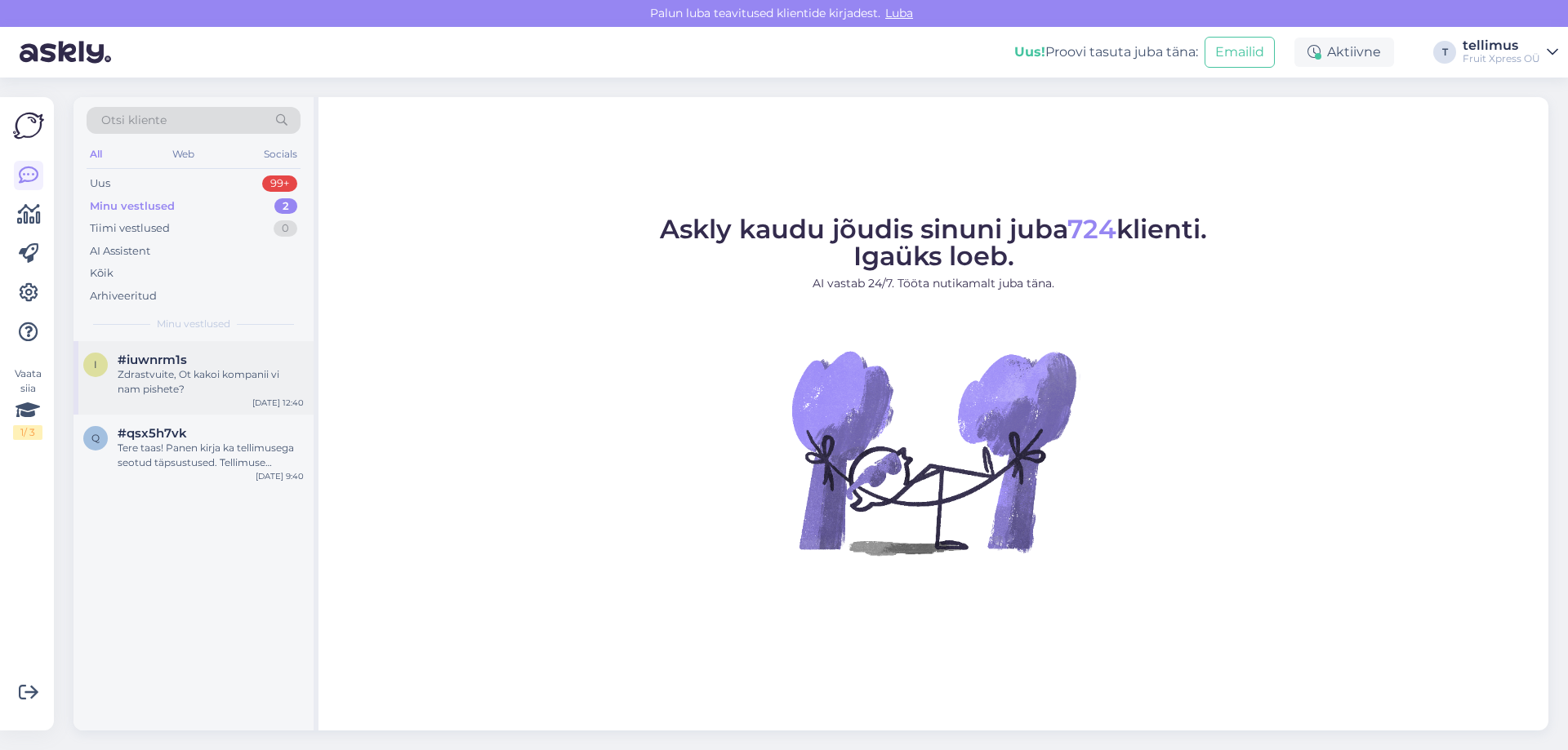
click at [150, 390] on div "Zdrastvuite, Ot kakoi kompanii vi nam pishete?" at bounding box center [211, 381] width 186 height 29
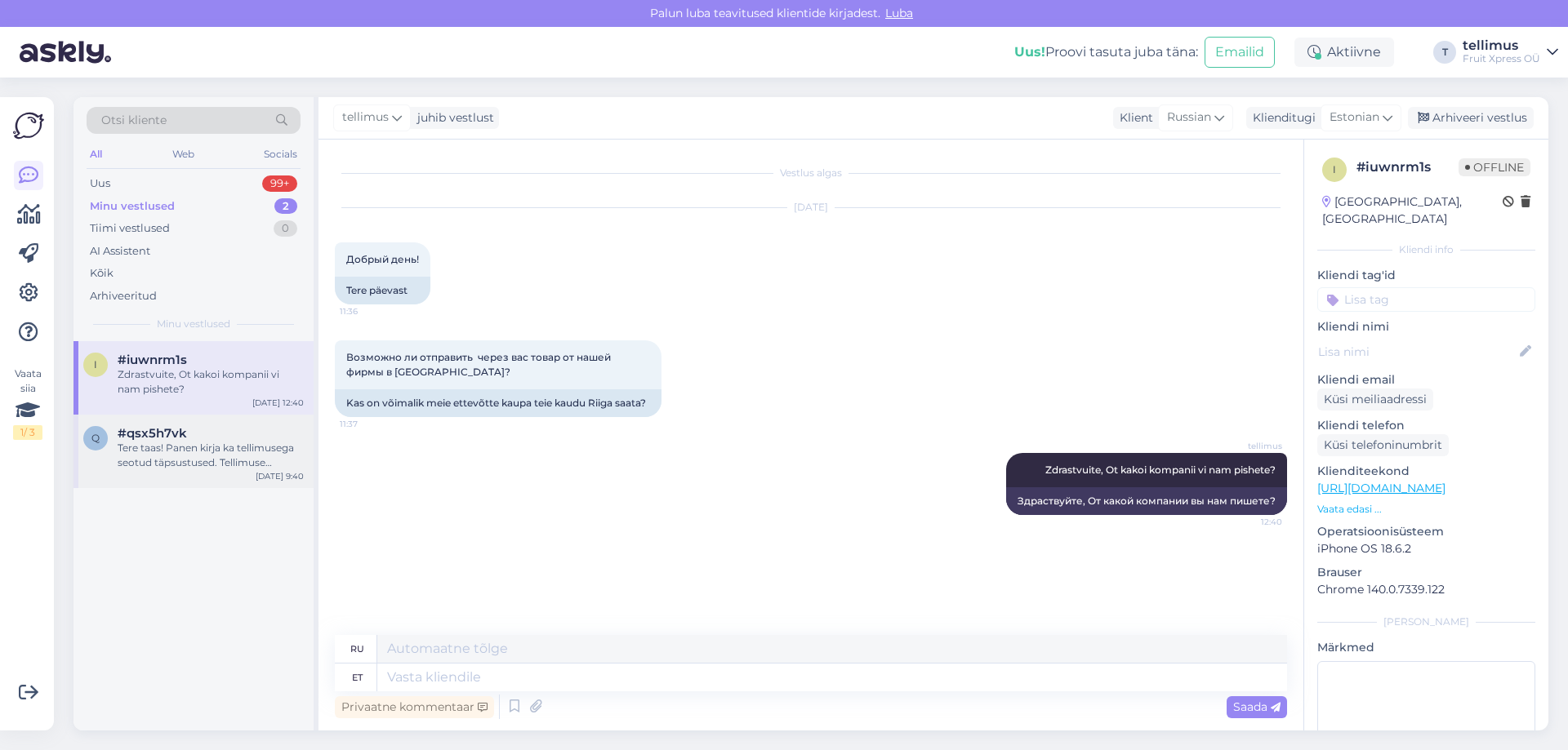
drag, startPoint x: 139, startPoint y: 432, endPoint x: 147, endPoint y: 416, distance: 17.9
click at [138, 432] on span "#qsx5h7vk" at bounding box center [152, 433] width 69 height 15
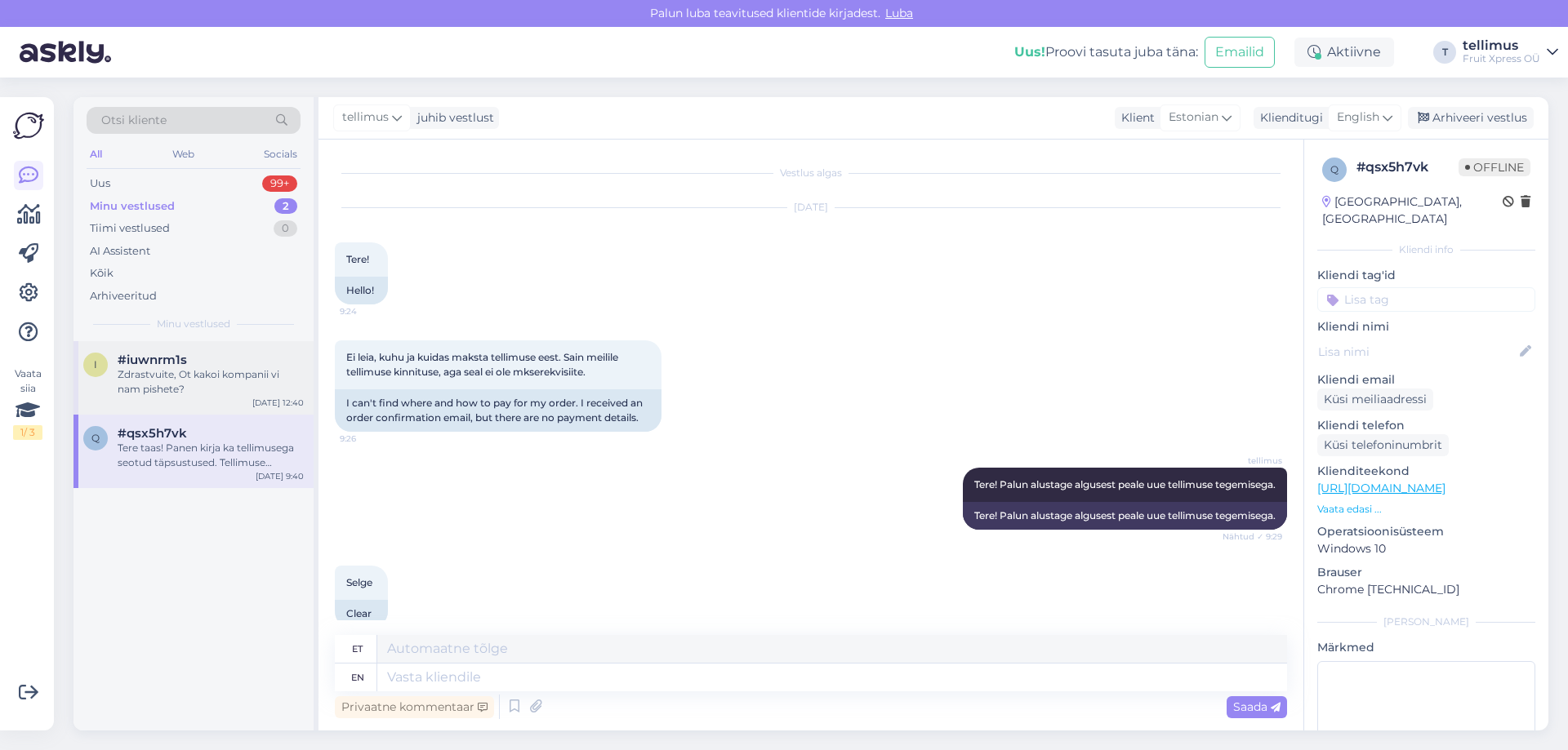
scroll to position [270, 0]
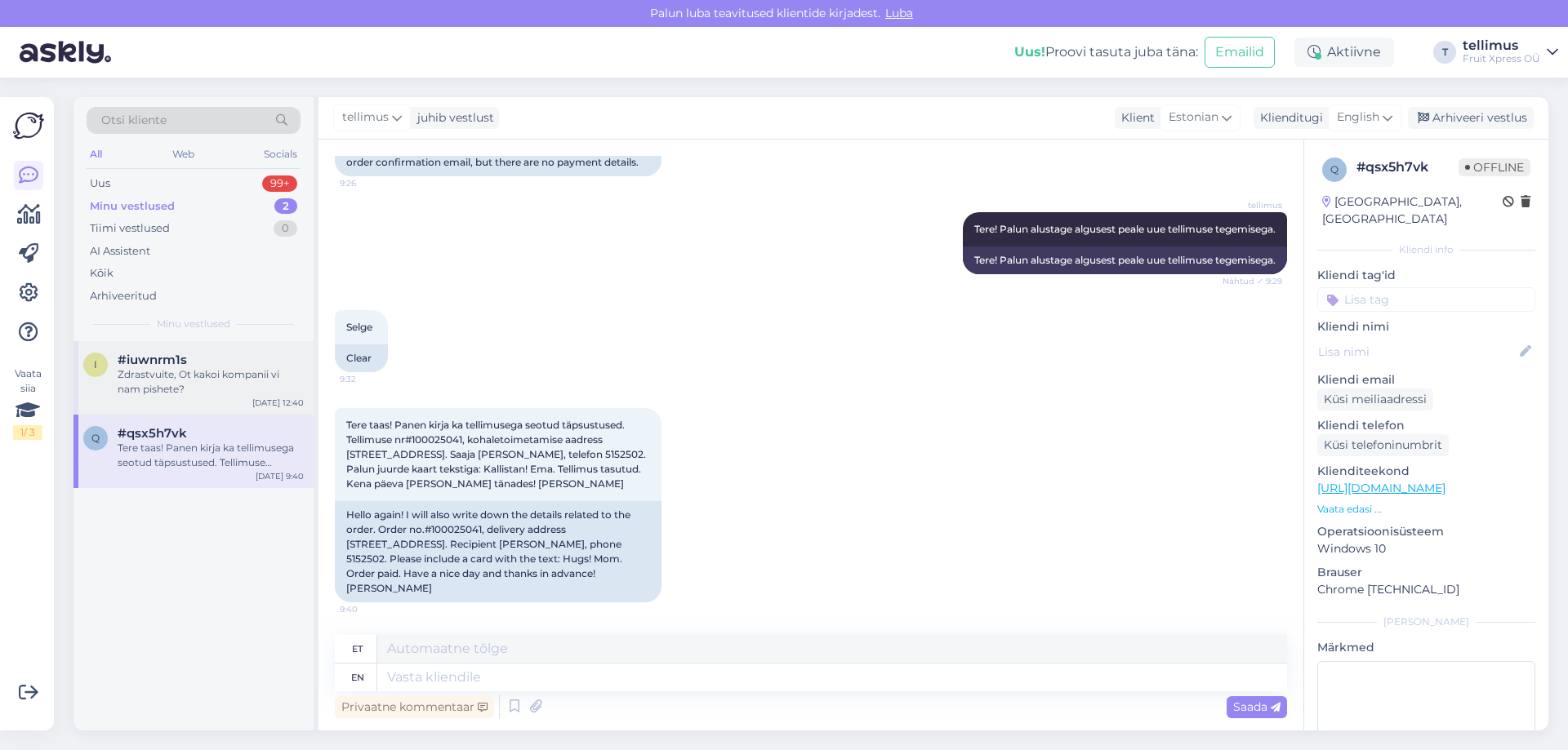
click at [153, 381] on div "Zdrastvuite, Ot kakoi kompanii vi nam pishete?" at bounding box center [211, 381] width 186 height 29
